Goal: Information Seeking & Learning: Understand process/instructions

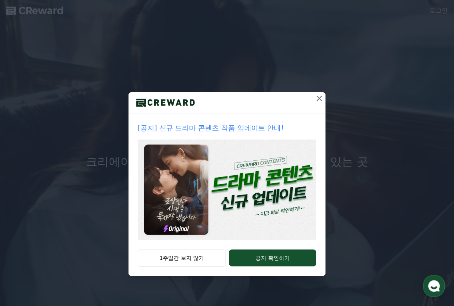
click at [312, 86] on div "[공지] 신규 드라마 콘텐츠 작품 업데이트 안내! 1주일간 보지 않기 공지 확인하기" at bounding box center [227, 144] width 454 height 289
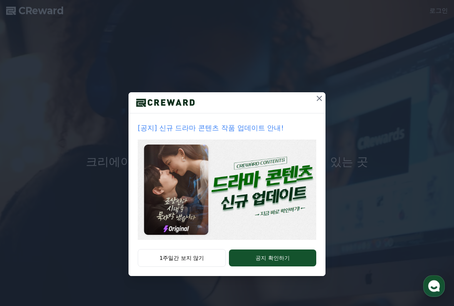
click at [319, 94] on icon at bounding box center [319, 98] width 9 height 9
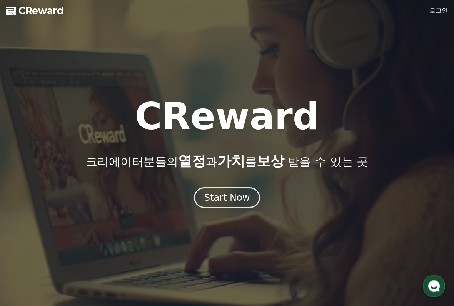
click at [227, 189] on button "Start Now" at bounding box center [227, 197] width 67 height 21
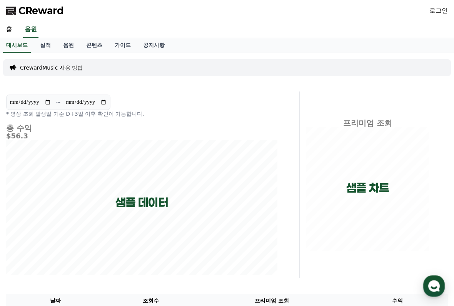
click at [68, 45] on link "음원" at bounding box center [68, 45] width 23 height 15
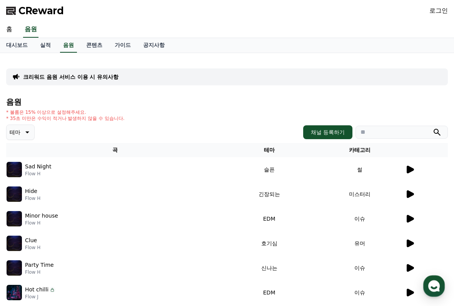
click at [35, 77] on p "크리워드 음원 서비스 이용 시 유의사항" at bounding box center [70, 77] width 95 height 8
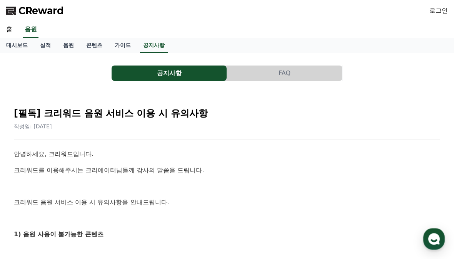
click at [40, 46] on link "실적" at bounding box center [45, 45] width 23 height 15
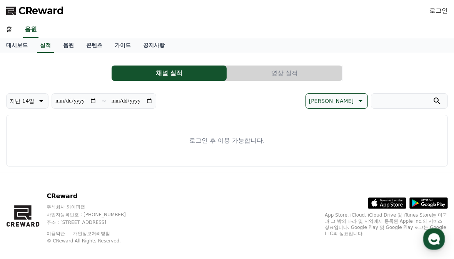
click at [57, 44] on link "음원" at bounding box center [68, 45] width 23 height 15
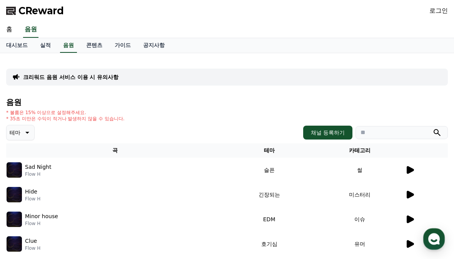
click at [124, 41] on link "가이드" at bounding box center [123, 45] width 28 height 15
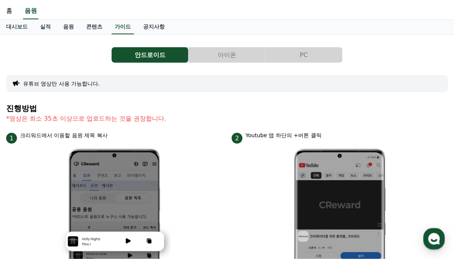
scroll to position [17, 0]
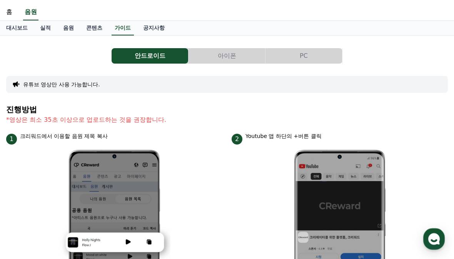
click at [301, 61] on button "PC" at bounding box center [304, 55] width 77 height 15
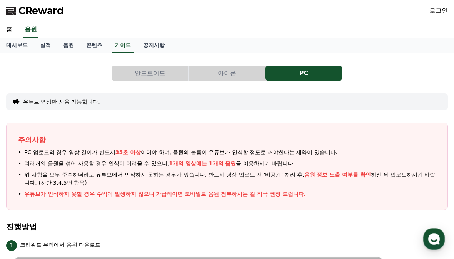
click at [9, 28] on link "홈" at bounding box center [9, 30] width 18 height 16
